Goal: Task Accomplishment & Management: Manage account settings

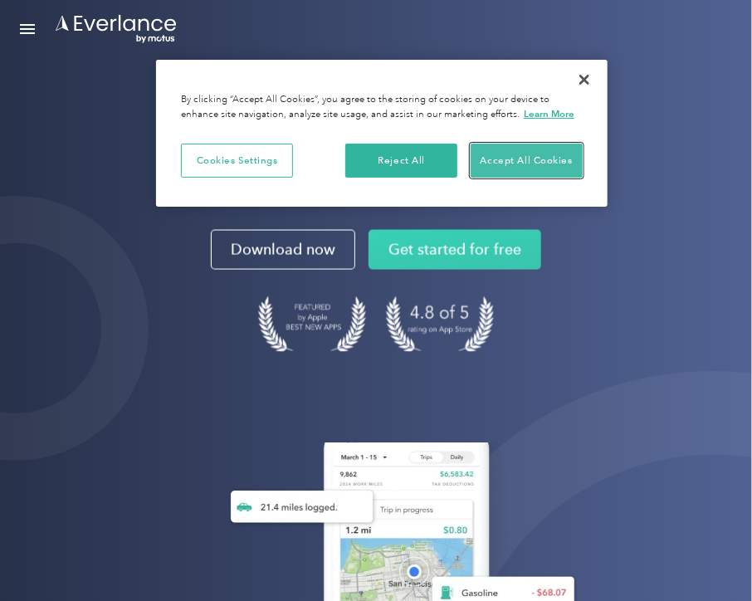
click at [526, 159] on button "Accept All Cookies" at bounding box center [527, 161] width 112 height 35
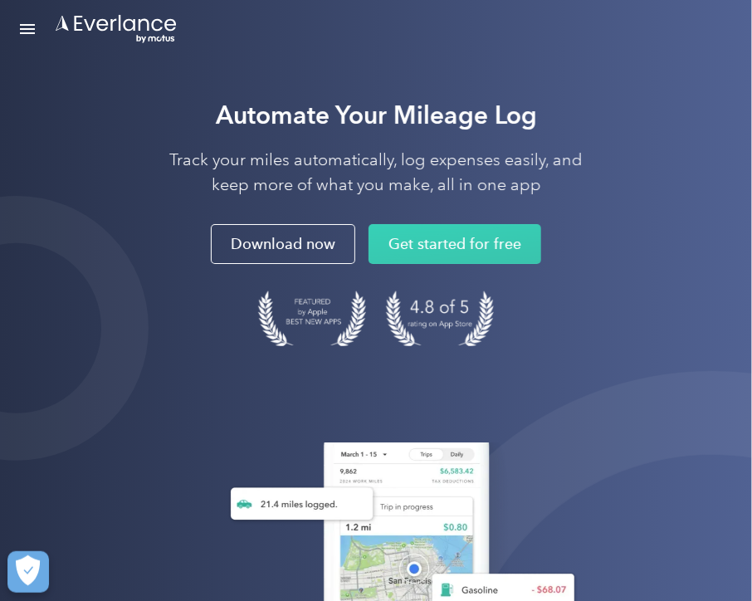
click at [33, 33] on div "Open Menu" at bounding box center [27, 33] width 15 height 2
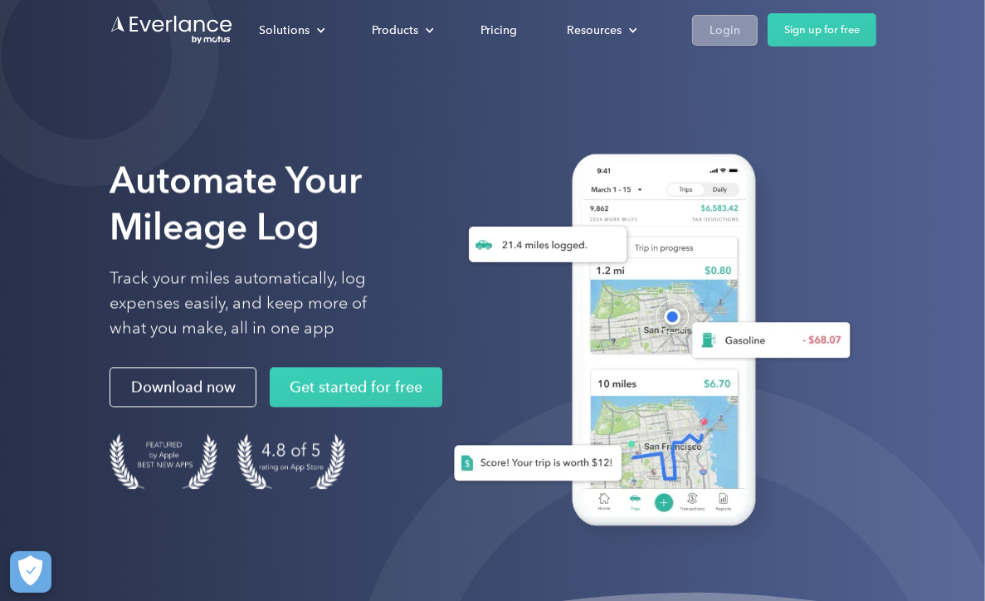
click at [740, 22] on link "Login" at bounding box center [725, 30] width 66 height 31
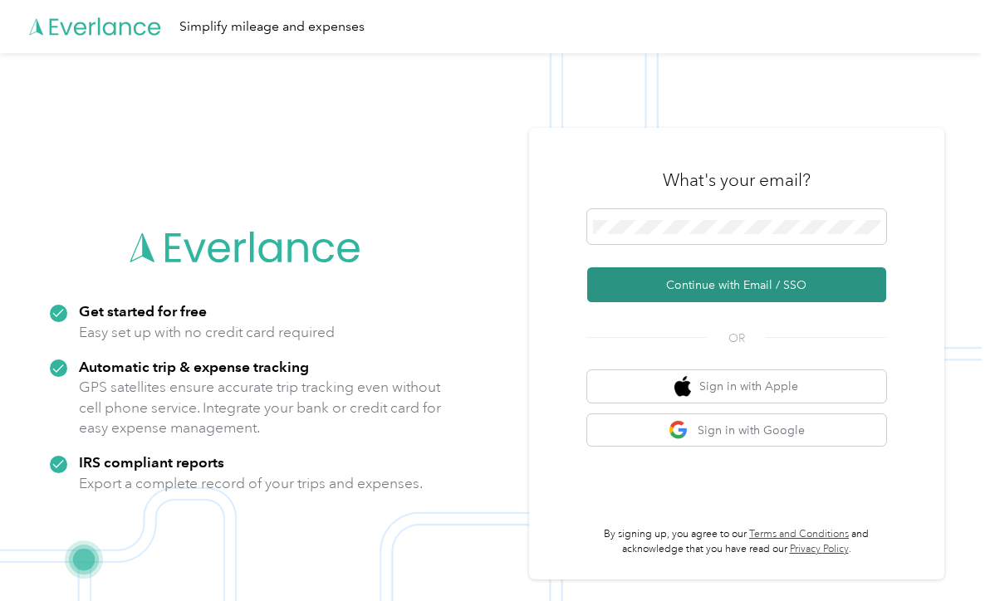
click at [700, 284] on button "Continue with Email / SSO" at bounding box center [736, 284] width 299 height 35
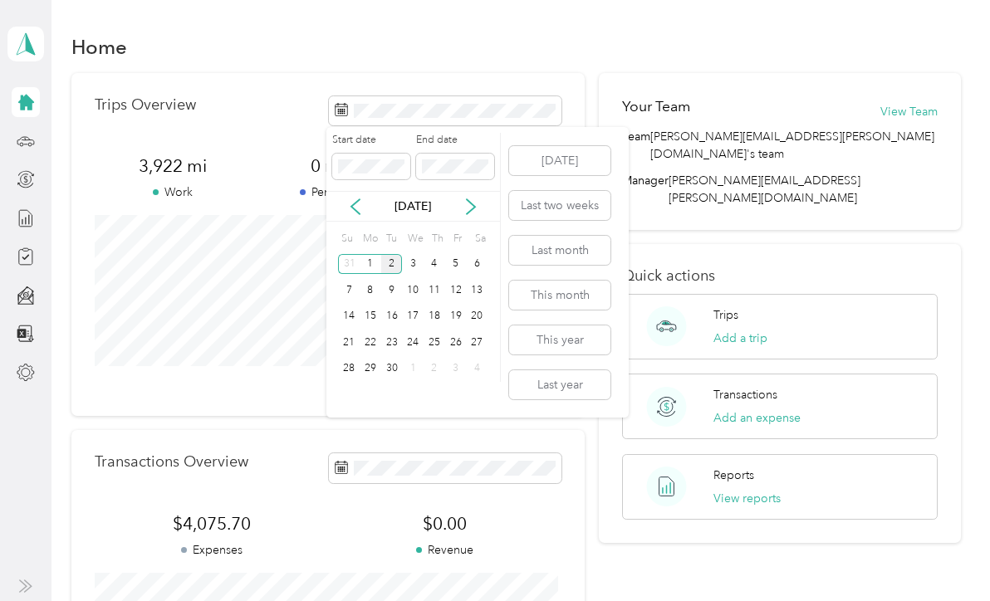
click at [354, 196] on div "[DATE]" at bounding box center [413, 206] width 174 height 31
click at [350, 203] on icon at bounding box center [355, 206] width 17 height 17
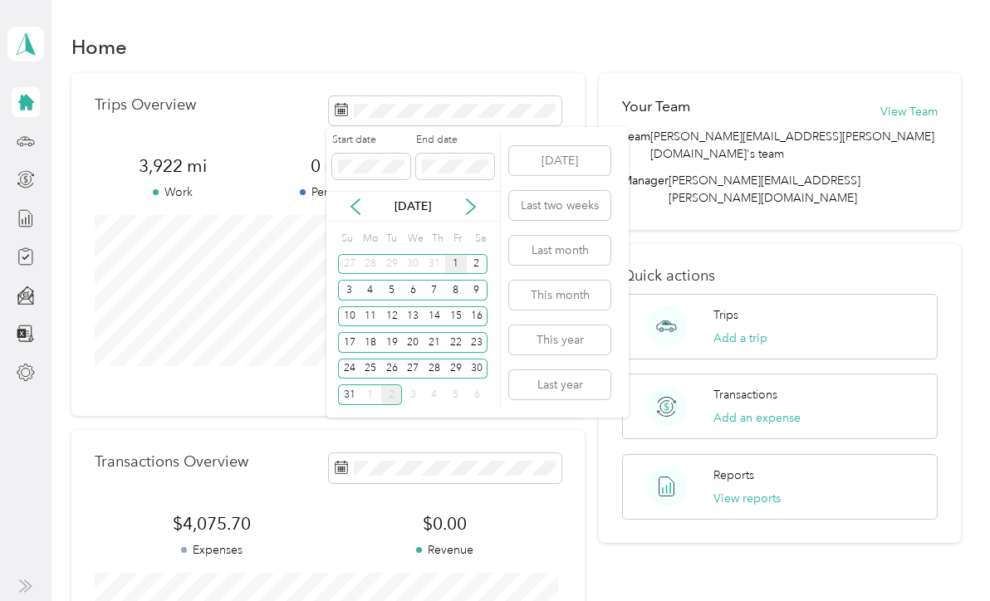
click at [453, 261] on div "1" at bounding box center [456, 264] width 22 height 21
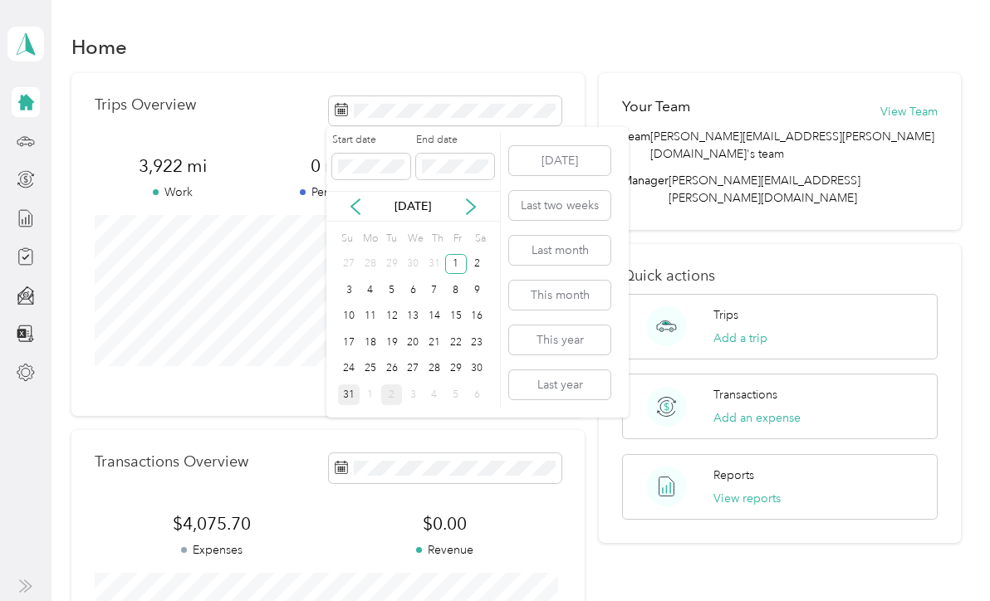
click at [355, 398] on div "31" at bounding box center [349, 394] width 22 height 21
